Goal: Information Seeking & Learning: Check status

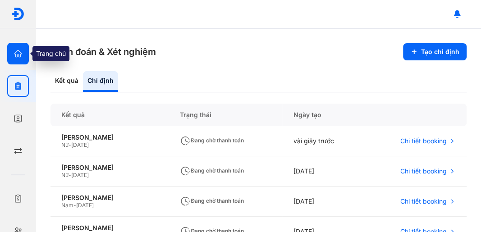
click at [18, 55] on icon "button" at bounding box center [18, 53] width 9 height 9
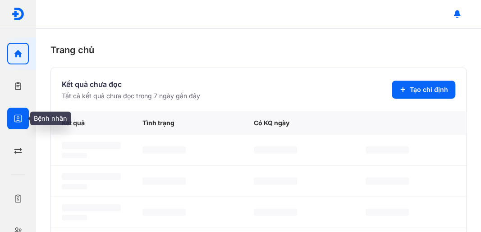
click at [18, 122] on use "button" at bounding box center [18, 119] width 8 height 8
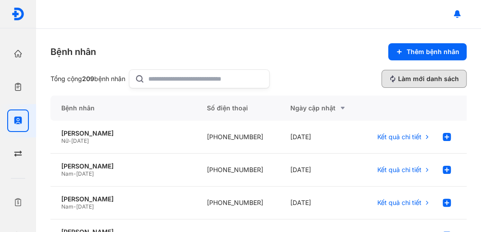
click at [428, 78] on span "Làm mới danh sách" at bounding box center [428, 79] width 61 height 8
click at [233, 85] on input "text" at bounding box center [205, 79] width 115 height 18
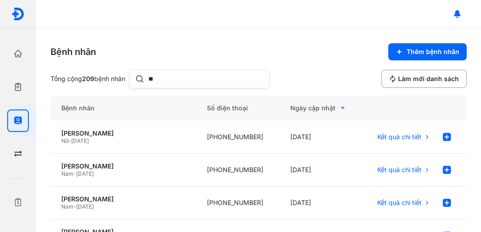
type input "**"
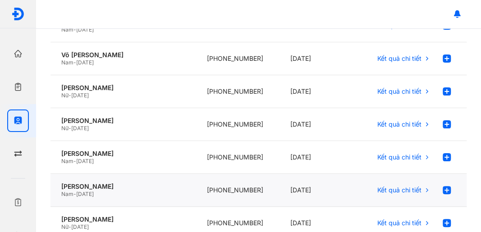
scroll to position [270, 0]
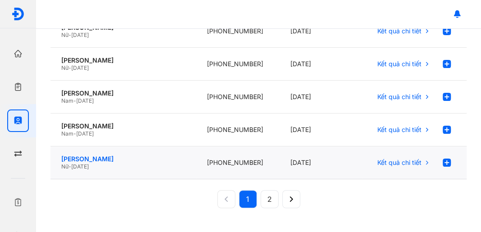
click at [115, 157] on div "[PERSON_NAME]" at bounding box center [123, 159] width 124 height 8
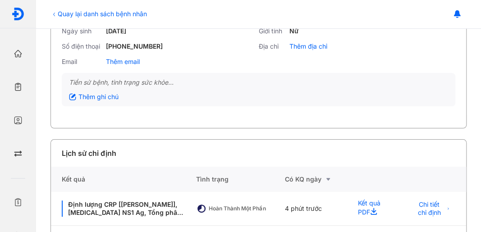
scroll to position [149, 0]
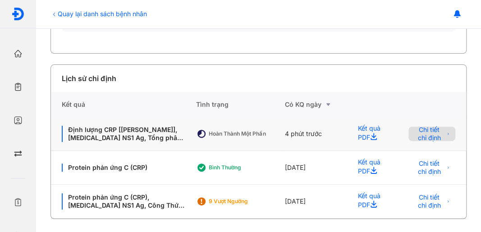
click at [431, 136] on span "Chi tiết chỉ định" at bounding box center [429, 134] width 31 height 16
click at [431, 133] on span "Chi tiết chỉ định" at bounding box center [429, 134] width 31 height 16
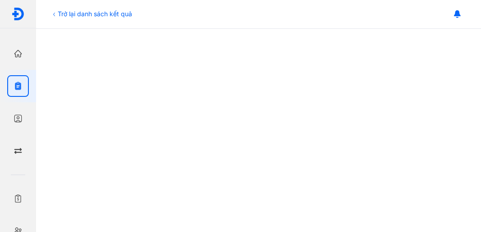
scroll to position [380, 0]
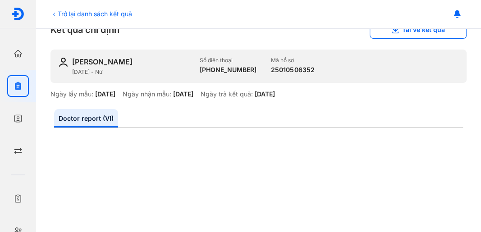
scroll to position [120, 0]
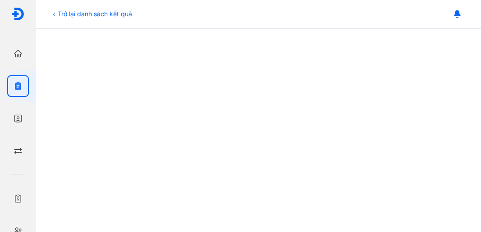
scroll to position [350, 0]
